Goal: Information Seeking & Learning: Learn about a topic

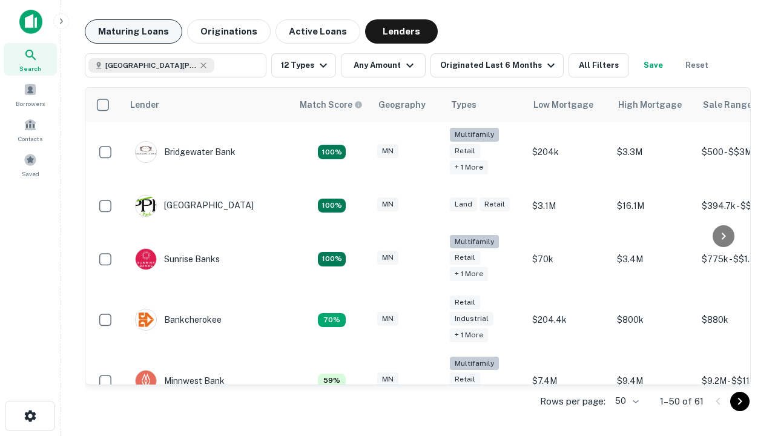
click at [133, 31] on button "Maturing Loans" at bounding box center [134, 31] width 98 height 24
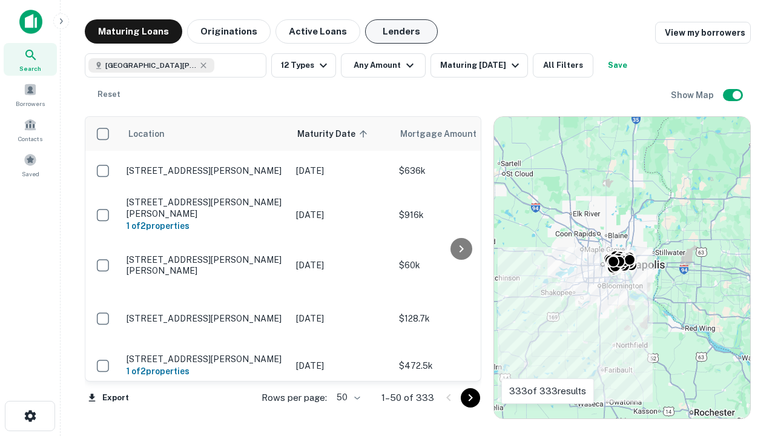
click at [402, 31] on button "Lenders" at bounding box center [401, 31] width 73 height 24
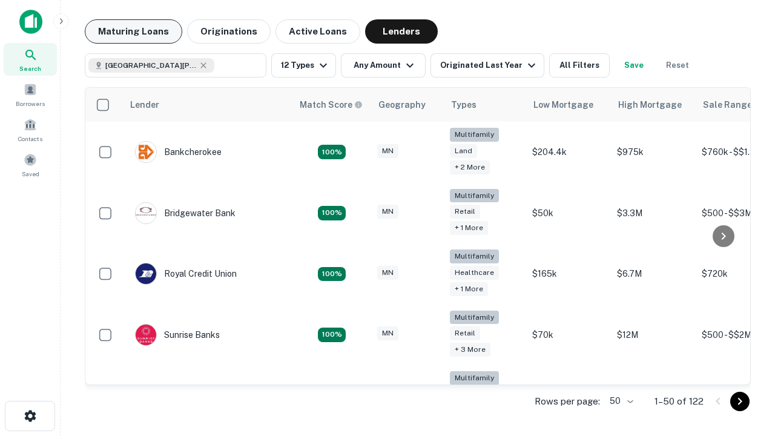
click at [133, 31] on button "Maturing Loans" at bounding box center [134, 31] width 98 height 24
